Goal: Task Accomplishment & Management: Manage account settings

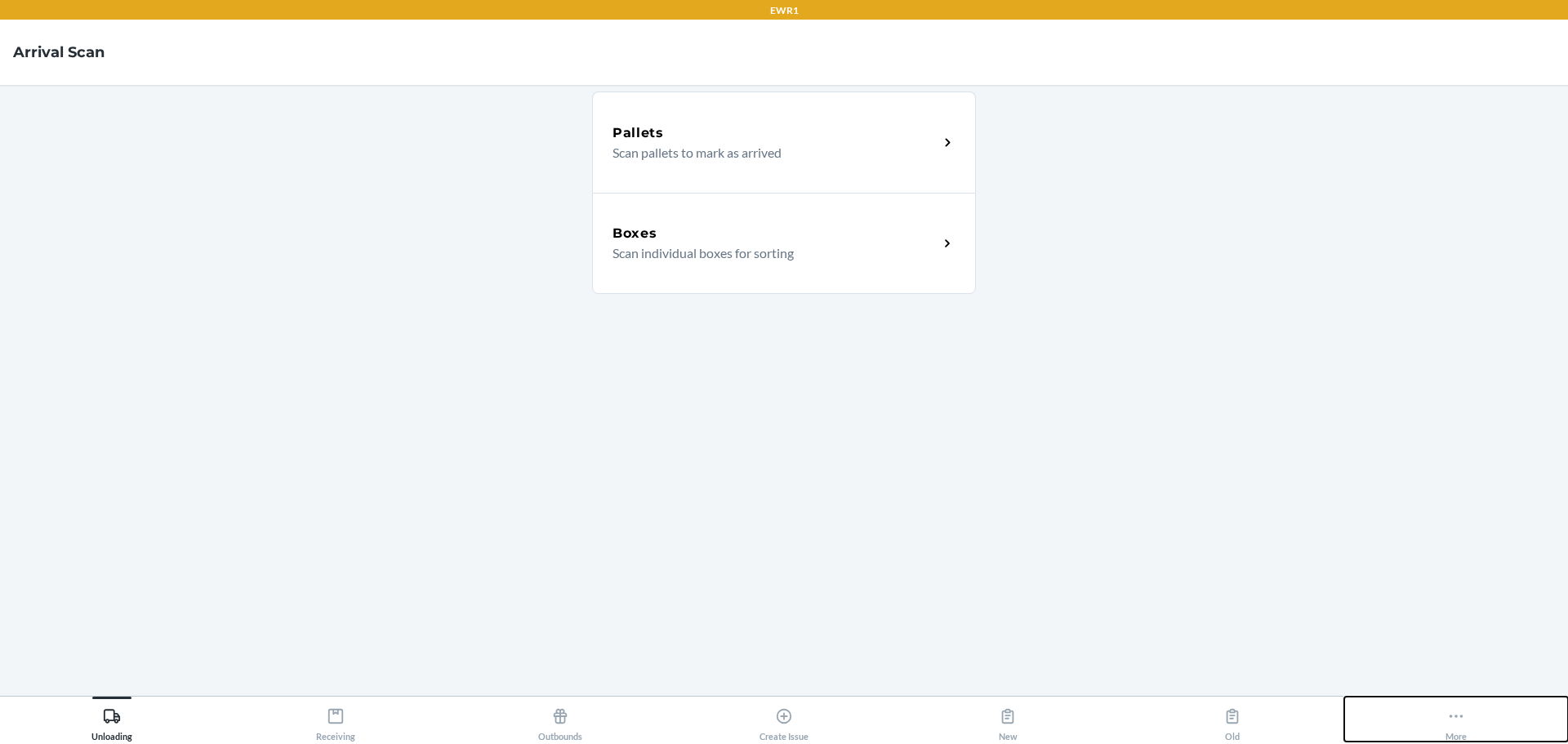
click at [1458, 717] on icon at bounding box center [1457, 716] width 14 height 3
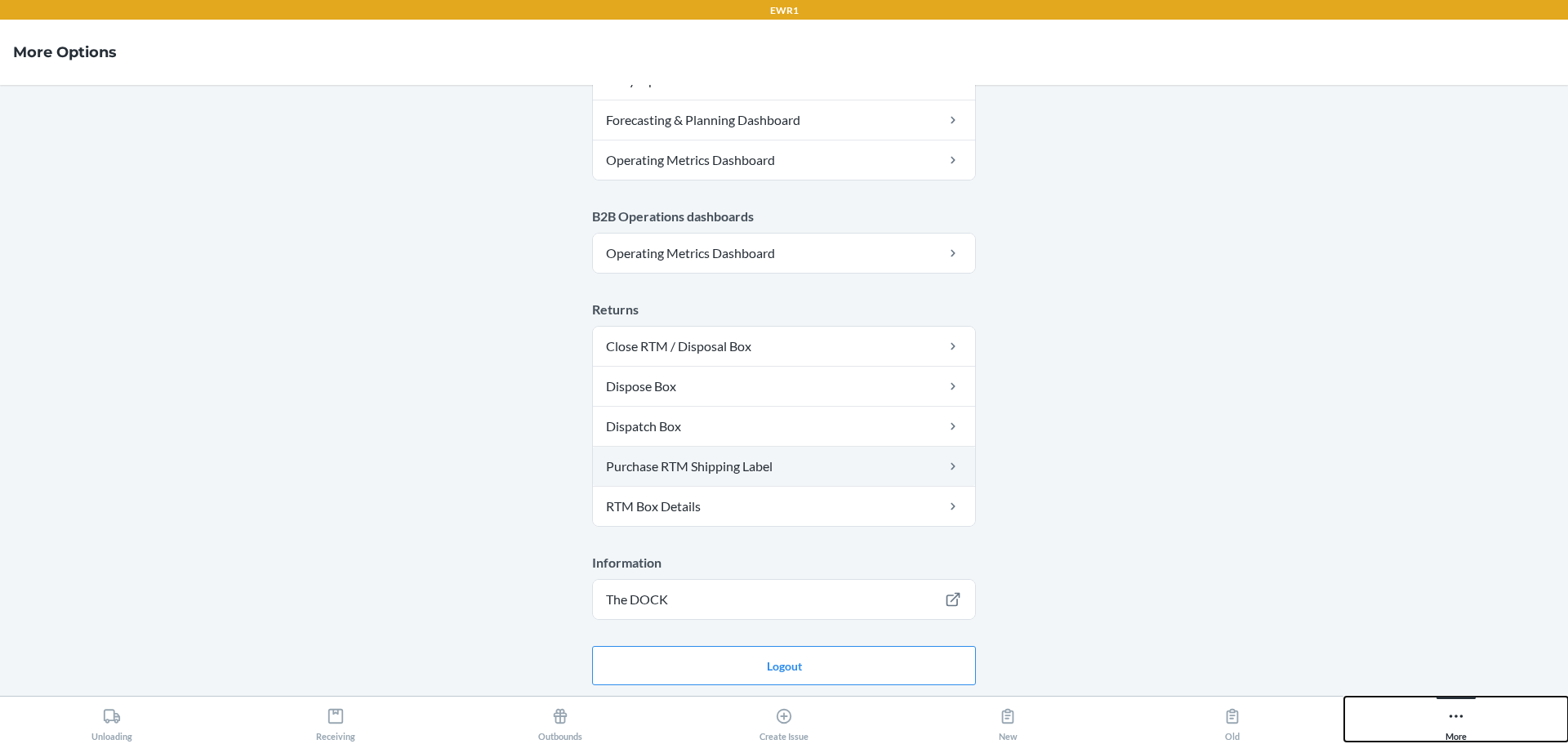
scroll to position [826, 0]
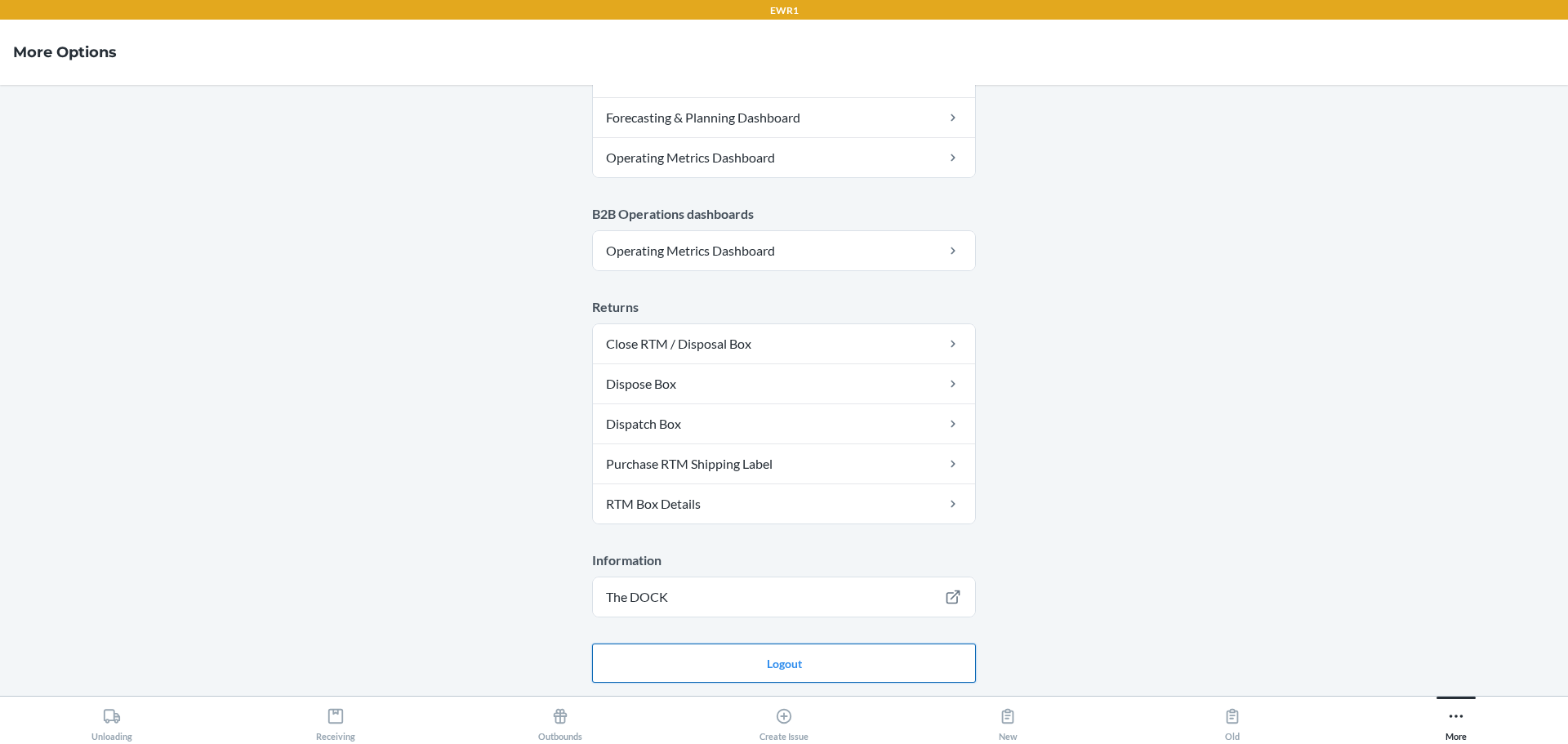
drag, startPoint x: 791, startPoint y: 663, endPoint x: 798, endPoint y: 653, distance: 12.2
click at [791, 663] on button "Logout" at bounding box center [784, 662] width 384 height 39
